Goal: Task Accomplishment & Management: Use online tool/utility

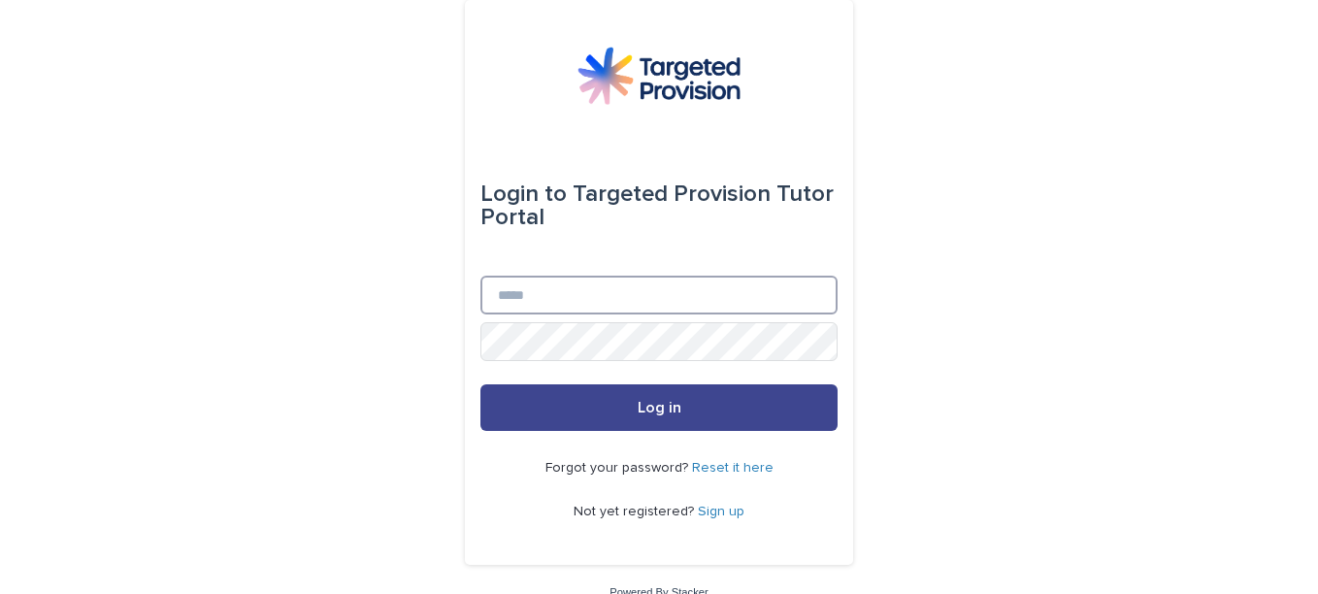
type input "**********"
click at [716, 401] on button "Log in" at bounding box center [658, 407] width 357 height 47
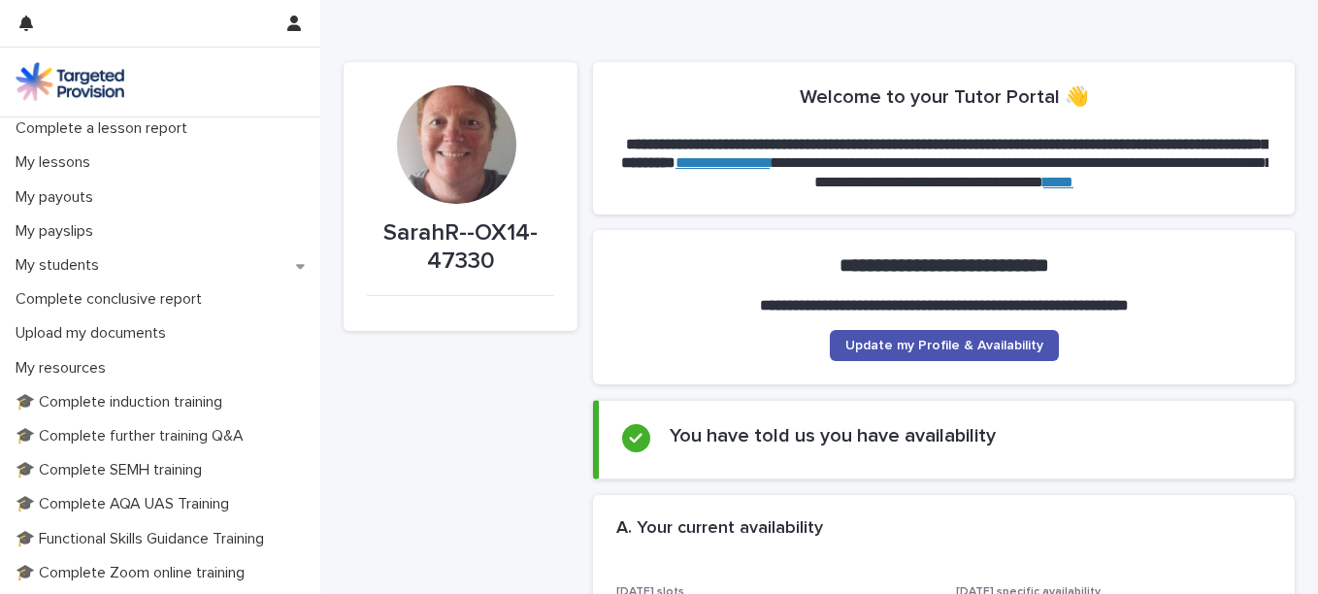
scroll to position [249, 0]
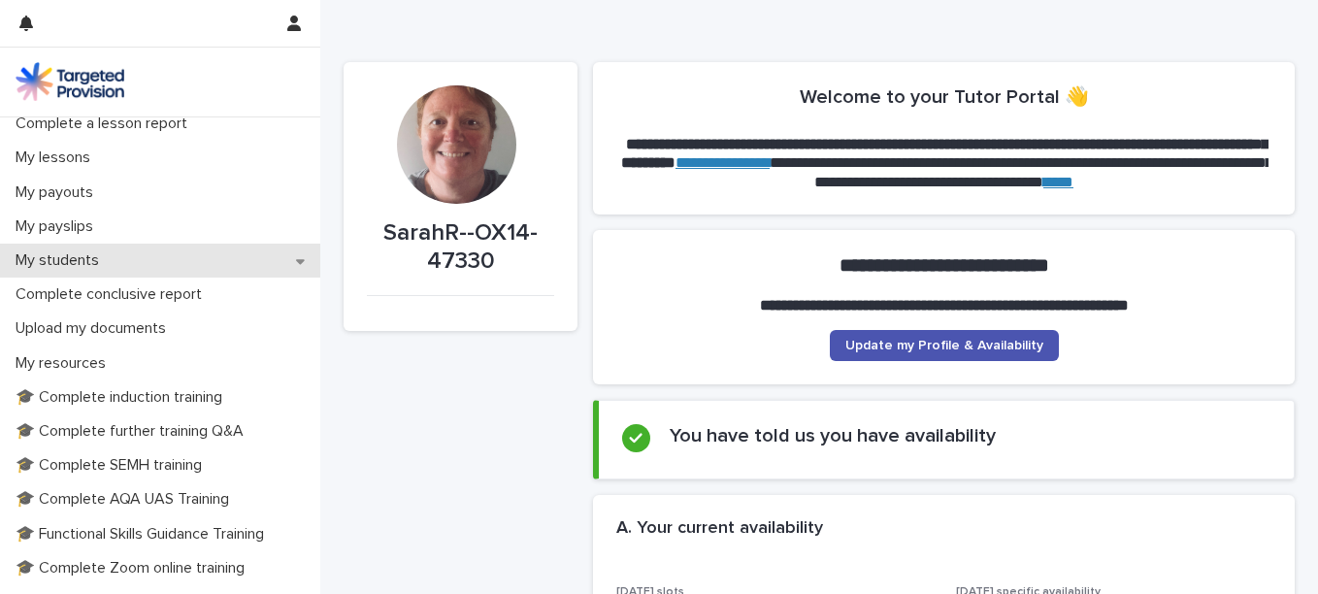
click at [166, 256] on div "My students" at bounding box center [160, 261] width 320 height 34
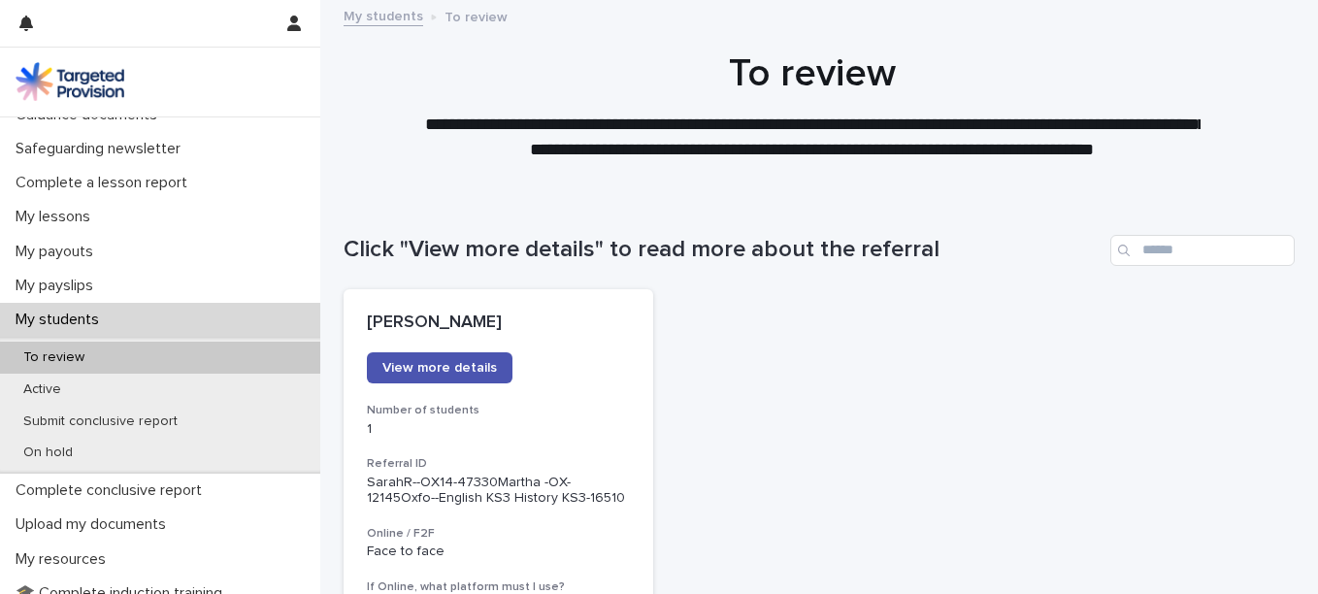
scroll to position [203, 0]
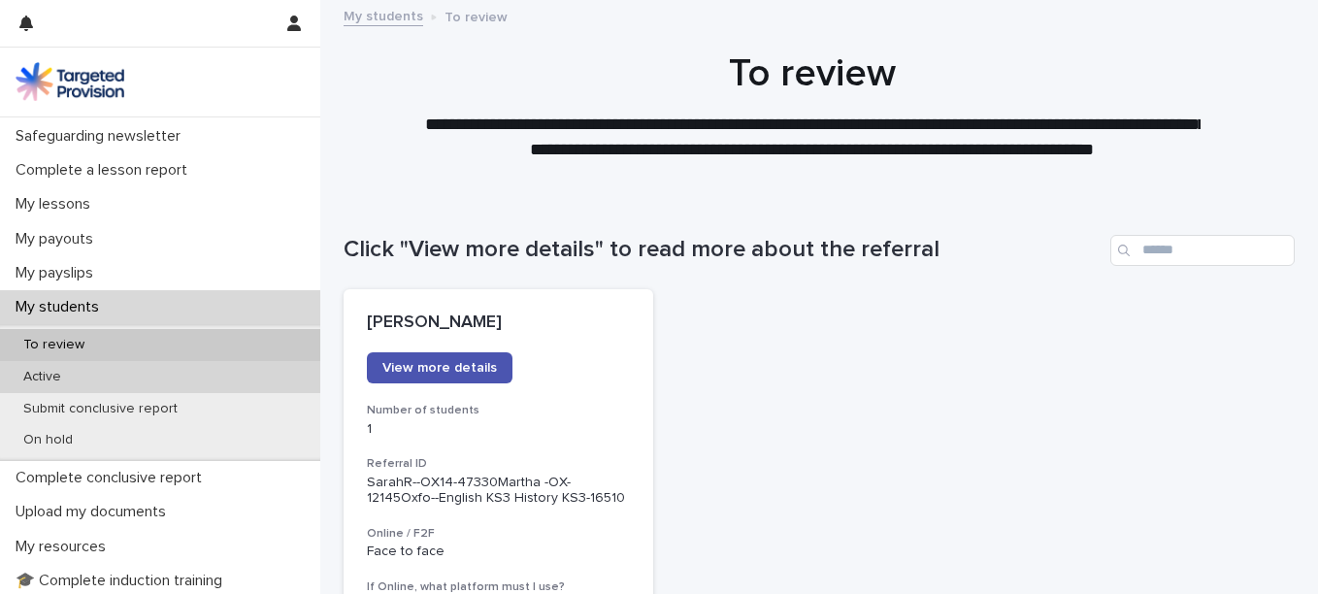
click at [169, 390] on div "Active" at bounding box center [160, 377] width 320 height 32
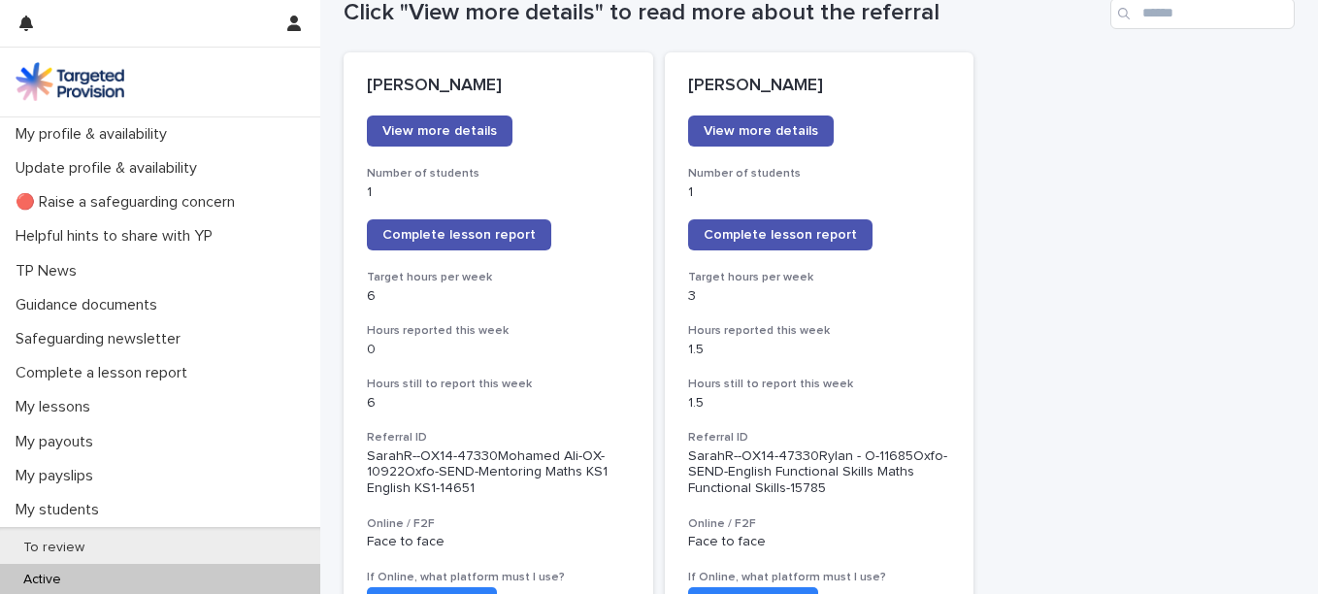
scroll to position [244, 0]
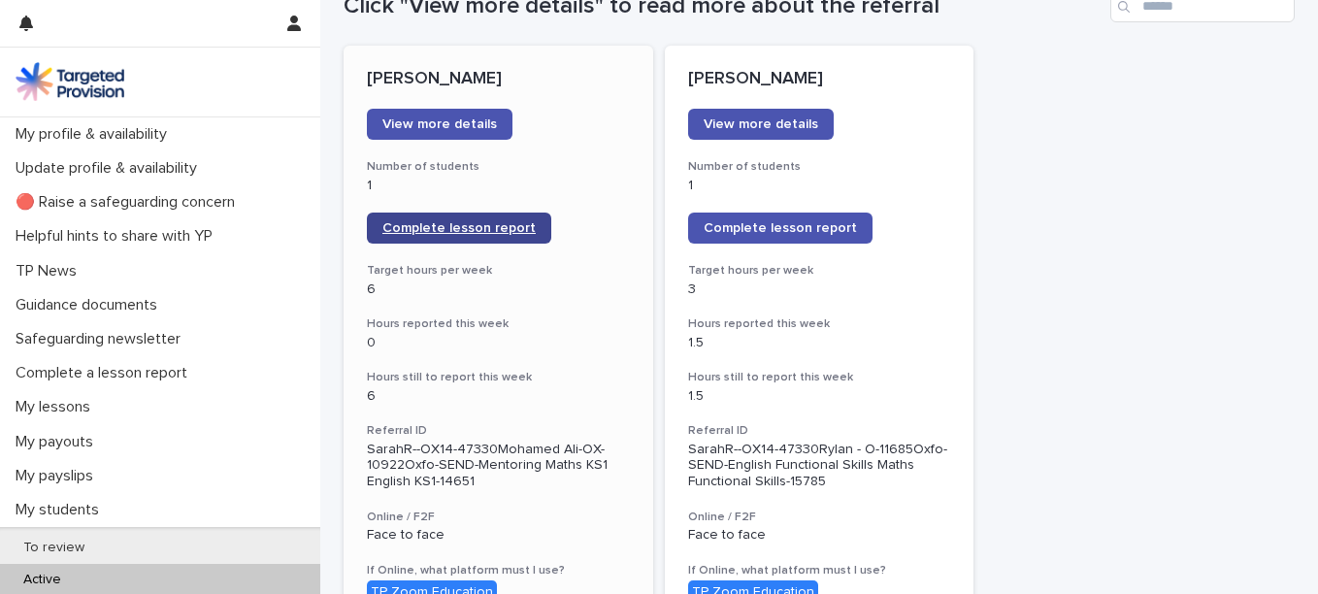
click at [419, 224] on span "Complete lesson report" at bounding box center [458, 228] width 153 height 14
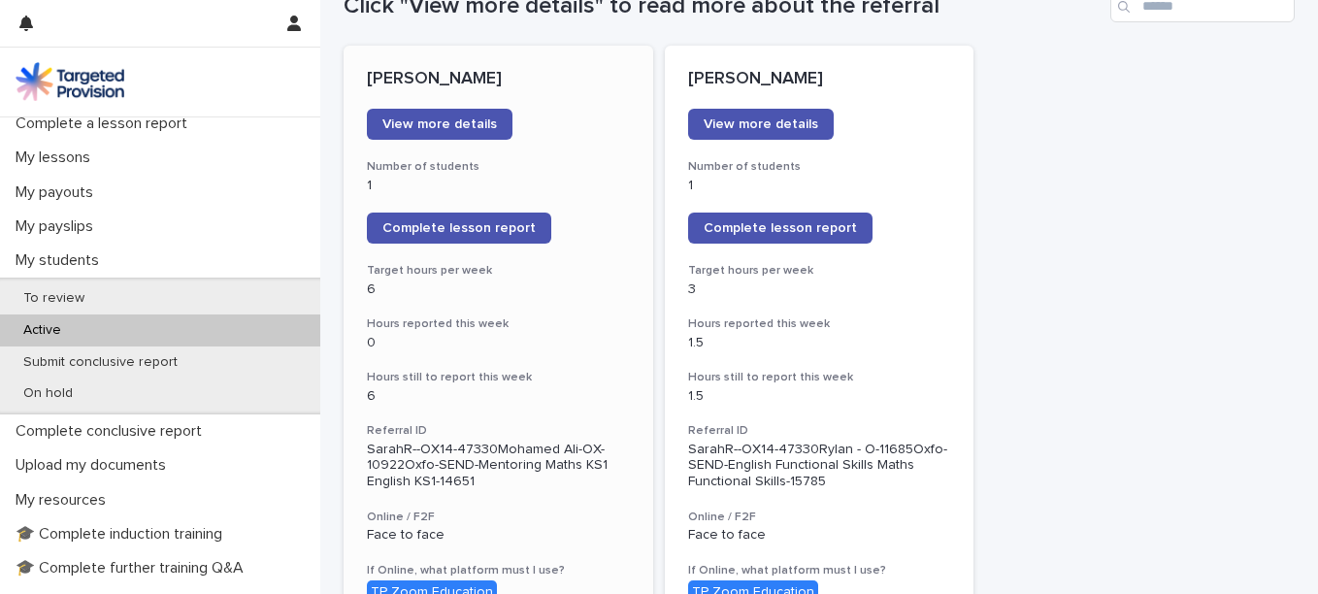
scroll to position [251, 0]
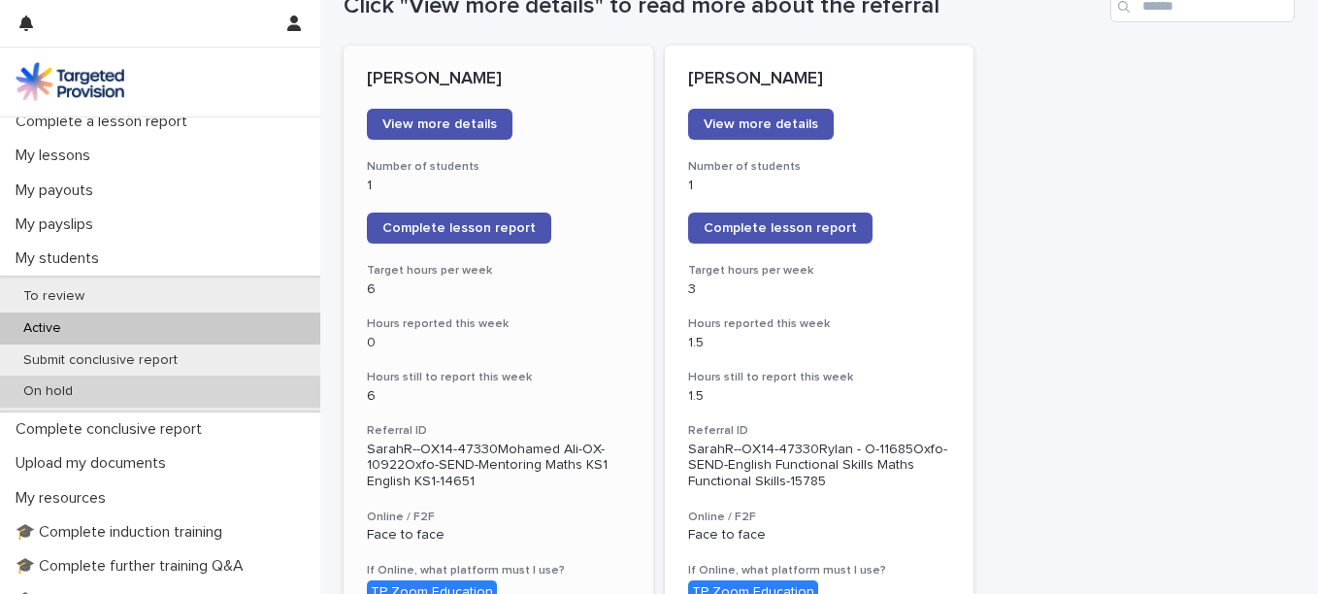
click at [152, 391] on div "On hold" at bounding box center [160, 391] width 320 height 32
